Goal: Task Accomplishment & Management: Use online tool/utility

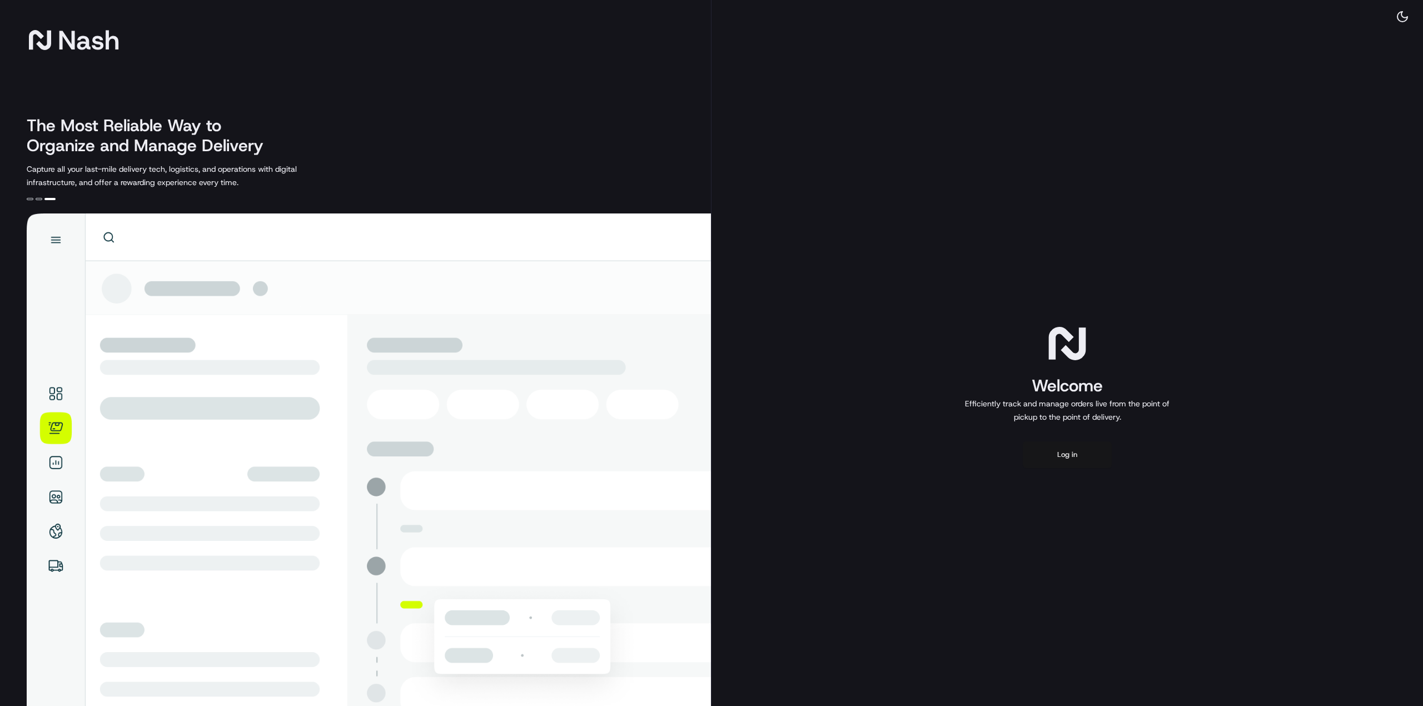
click at [1083, 441] on button "Log in" at bounding box center [1067, 454] width 89 height 27
